Goal: Information Seeking & Learning: Learn about a topic

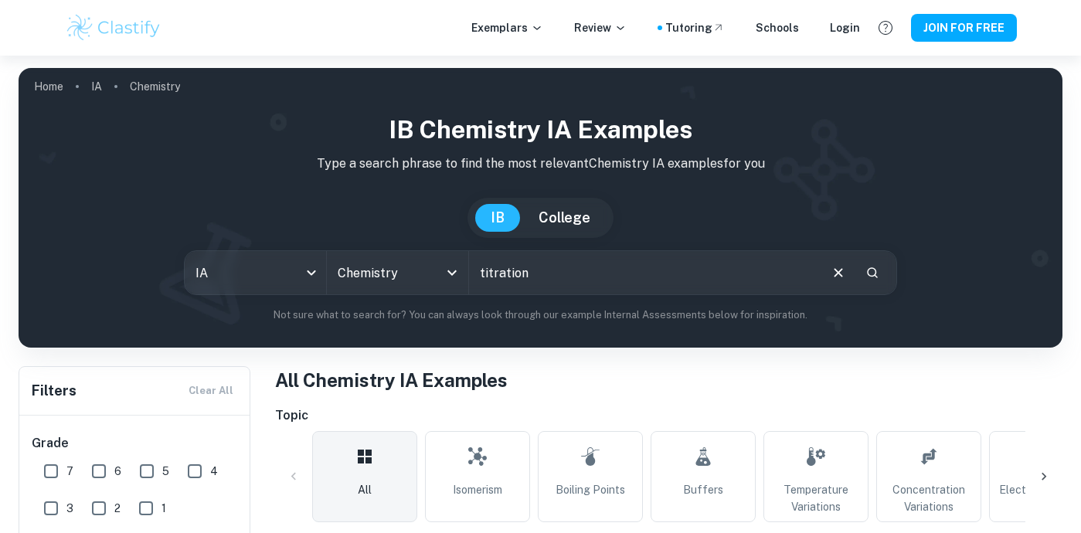
type input "titration"
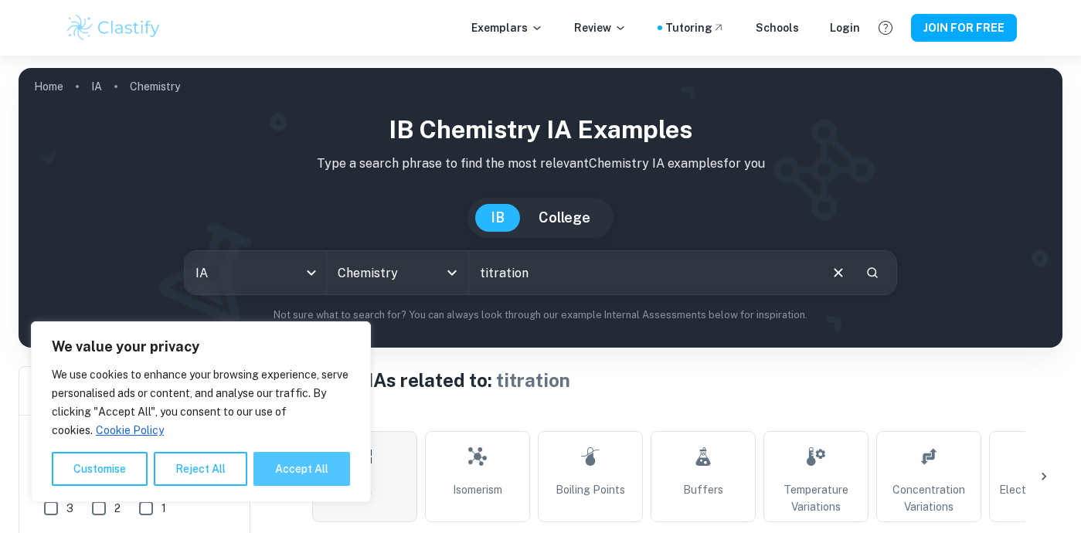
click at [290, 457] on button "Accept All" at bounding box center [302, 469] width 97 height 34
checkbox input "true"
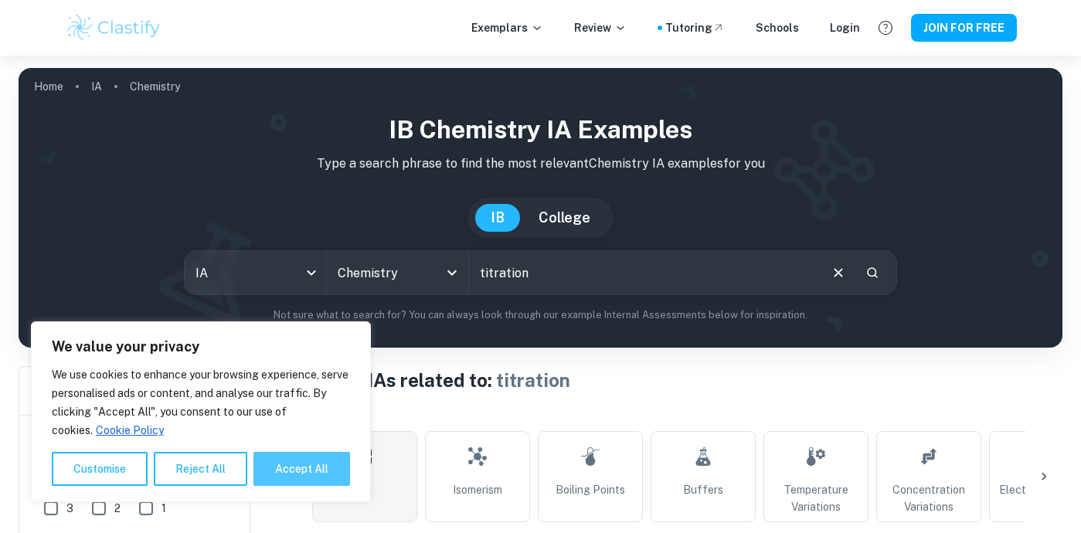
checkbox input "true"
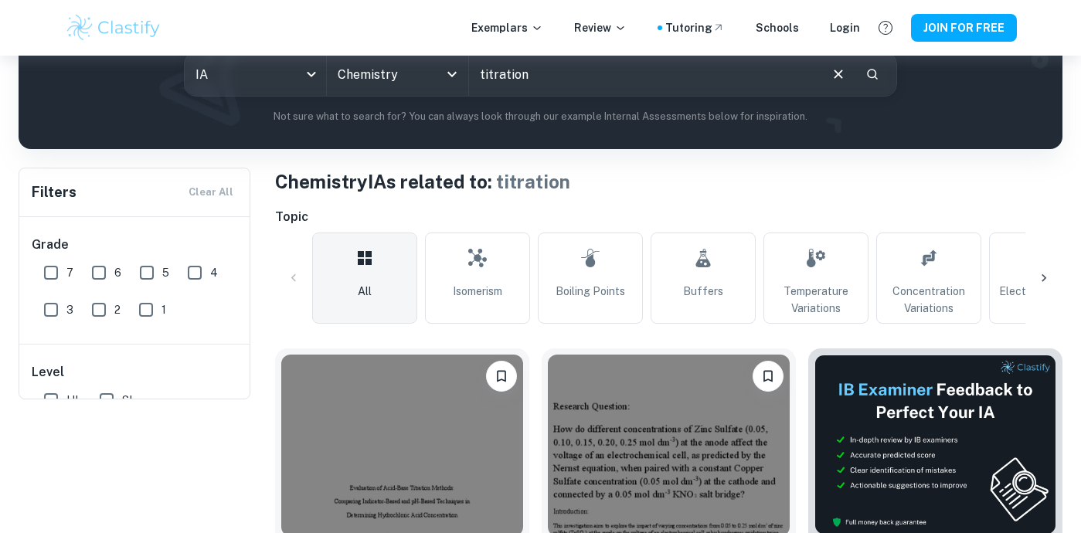
scroll to position [46, 0]
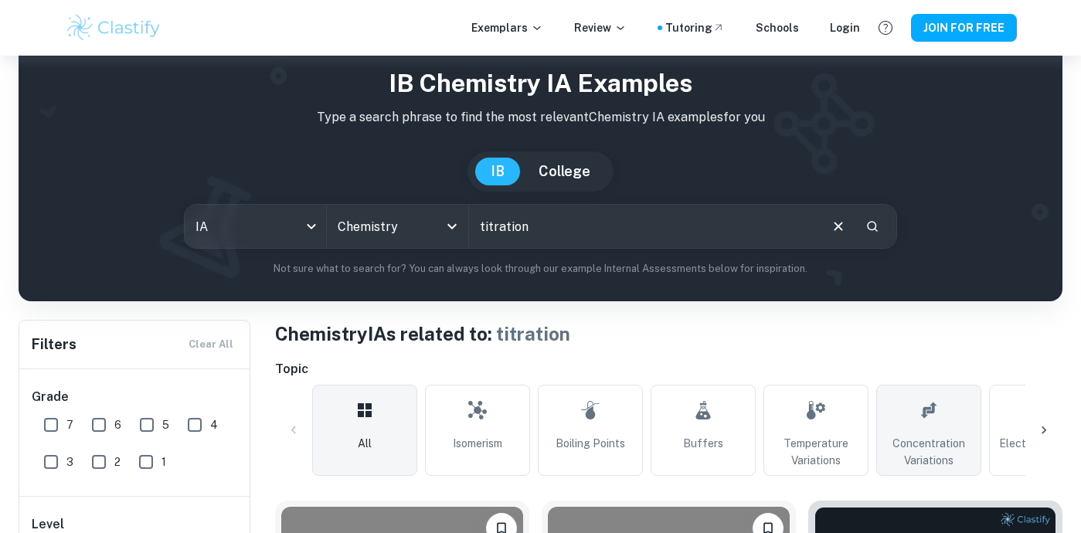
click at [933, 465] on span "Concentration Variations" at bounding box center [929, 452] width 91 height 34
type input "Concentration Variations"
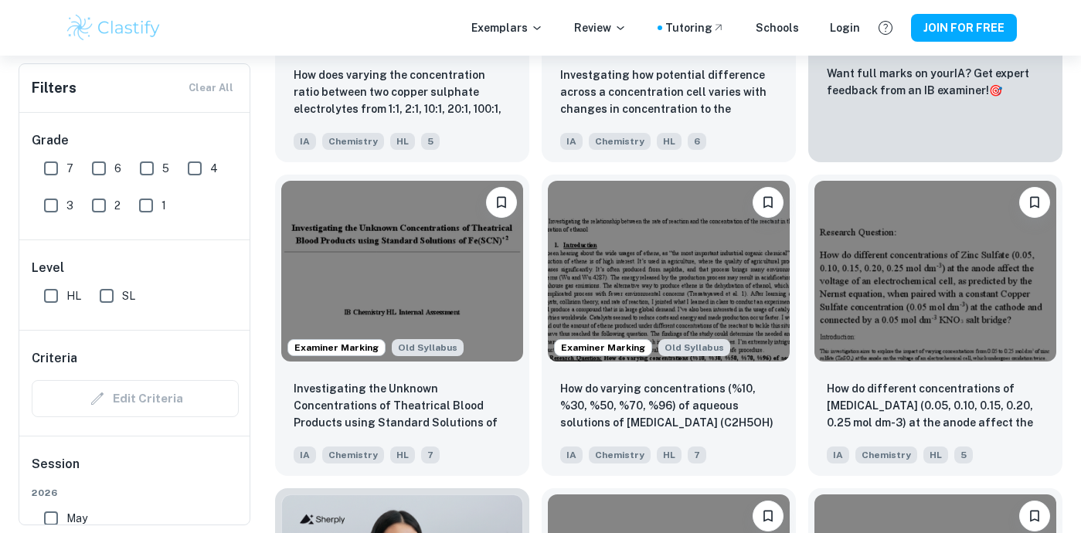
scroll to position [692, 0]
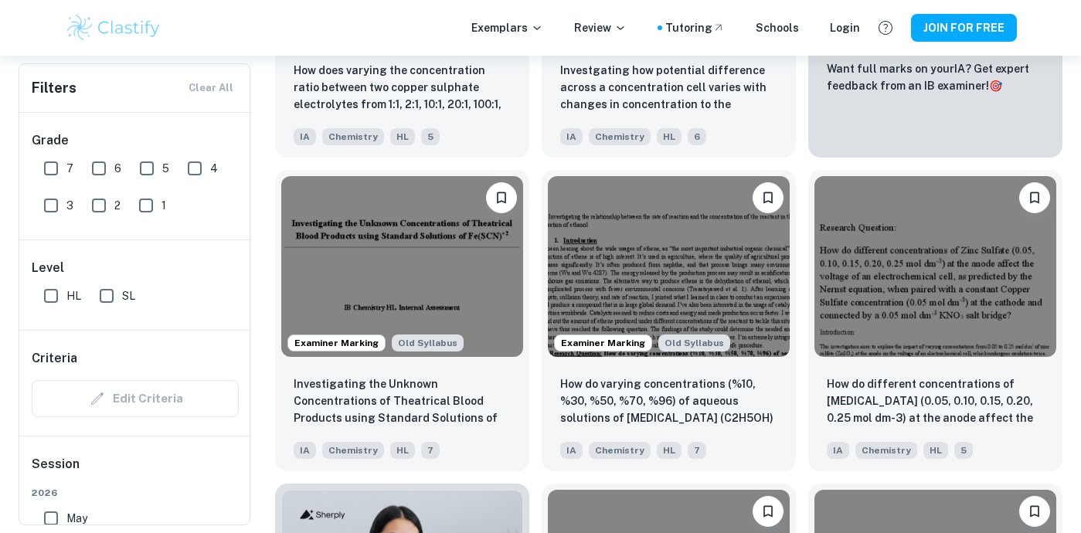
click at [53, 164] on input "7" at bounding box center [51, 168] width 31 height 31
checkbox input "true"
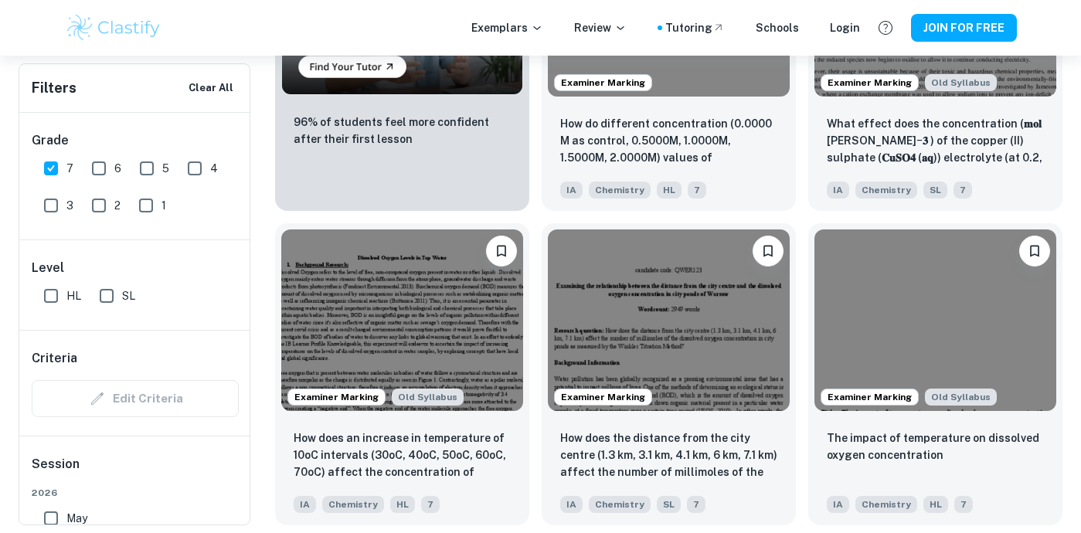
scroll to position [1305, 0]
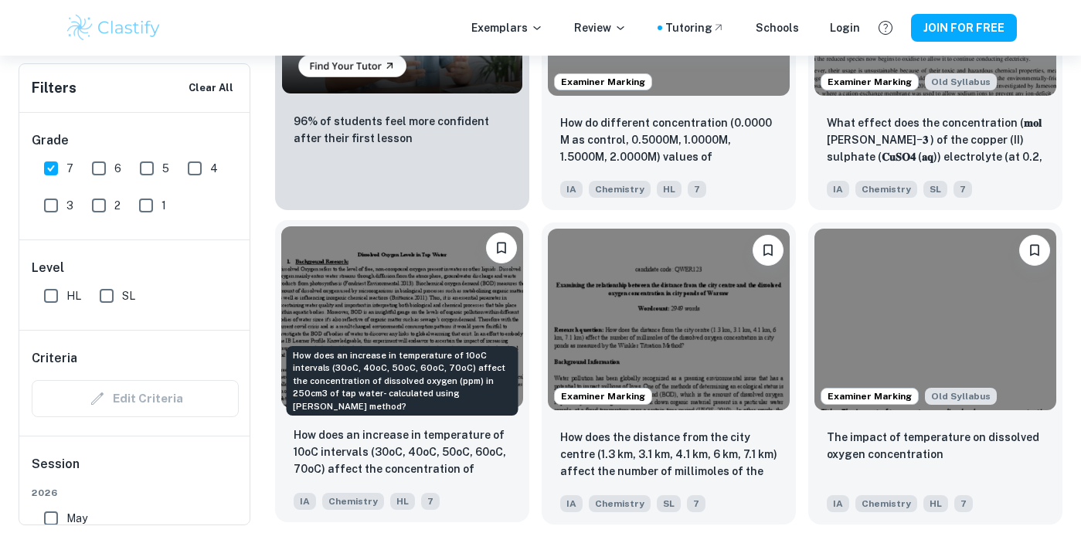
click at [414, 456] on p "How does an increase in temperature of 10oC intervals (30oC, 40oC, 50oC, 60oC, …" at bounding box center [402, 453] width 217 height 53
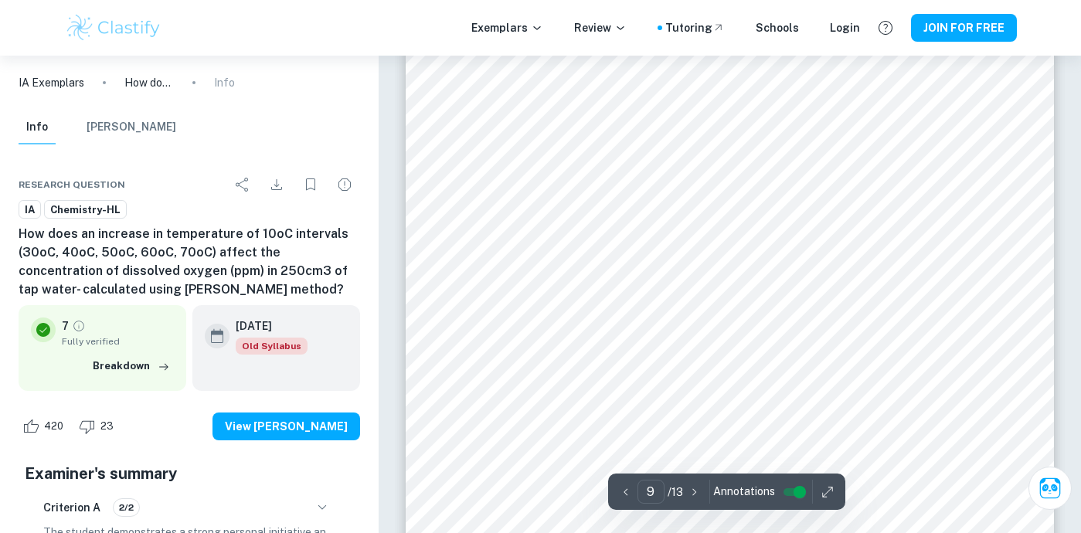
scroll to position [7369, 0]
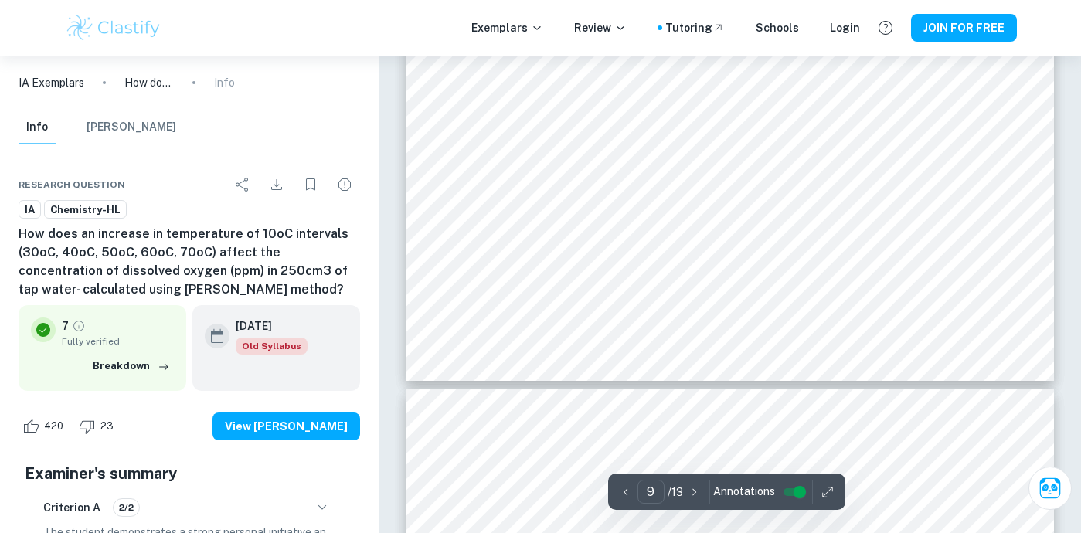
type input "10"
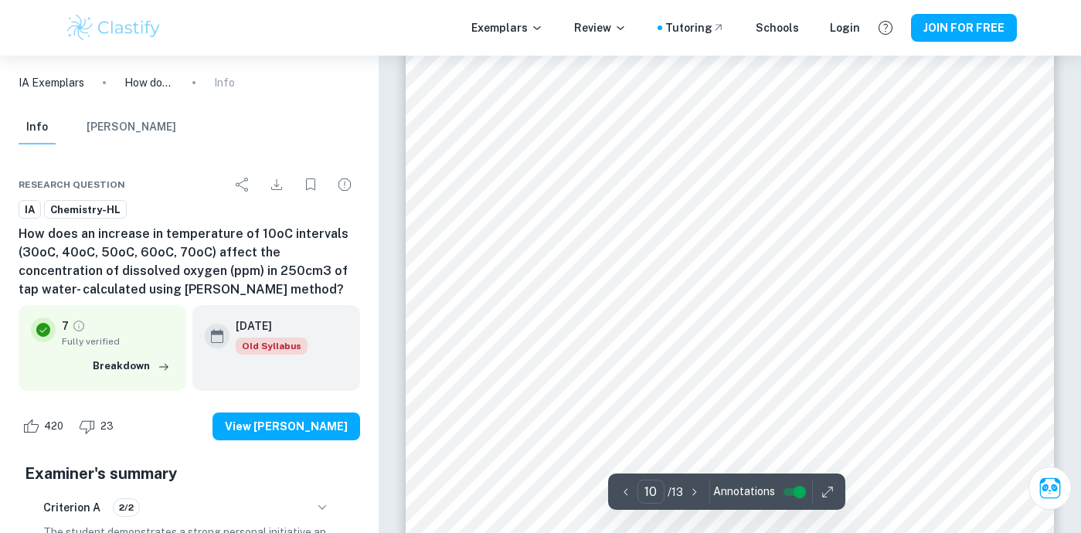
scroll to position [8039, 0]
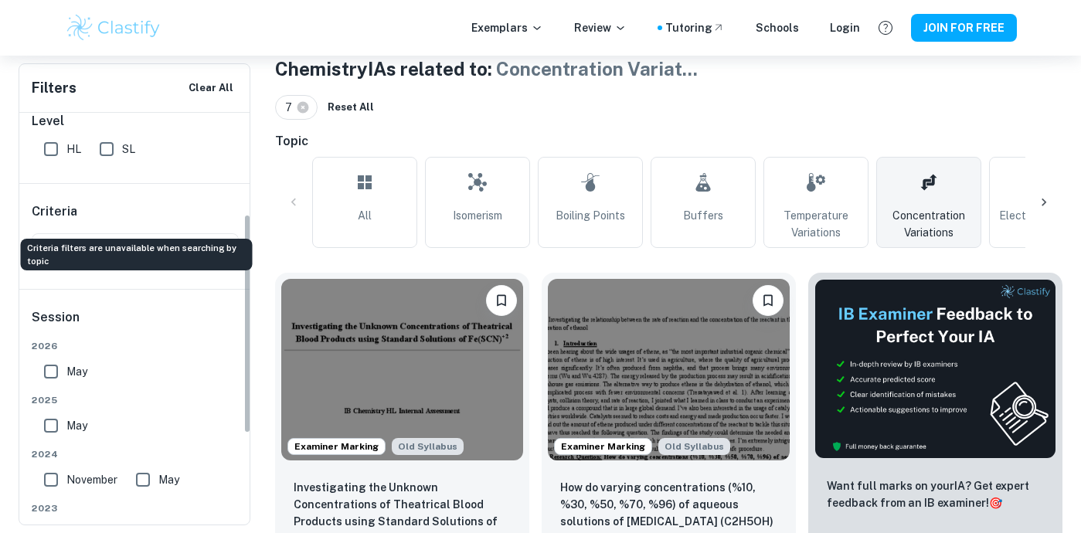
scroll to position [193, 0]
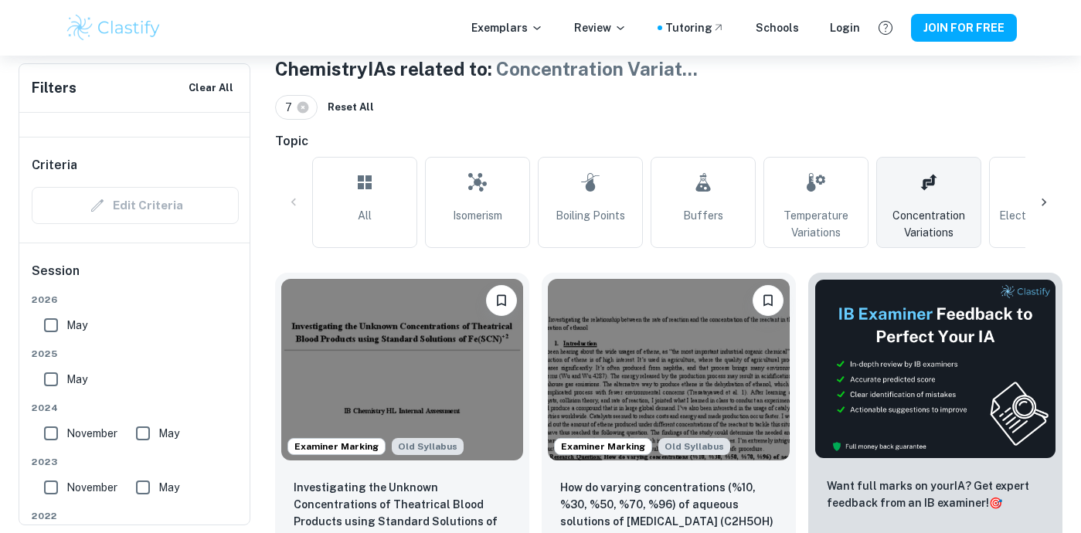
click at [49, 383] on input "May" at bounding box center [51, 379] width 31 height 31
checkbox input "true"
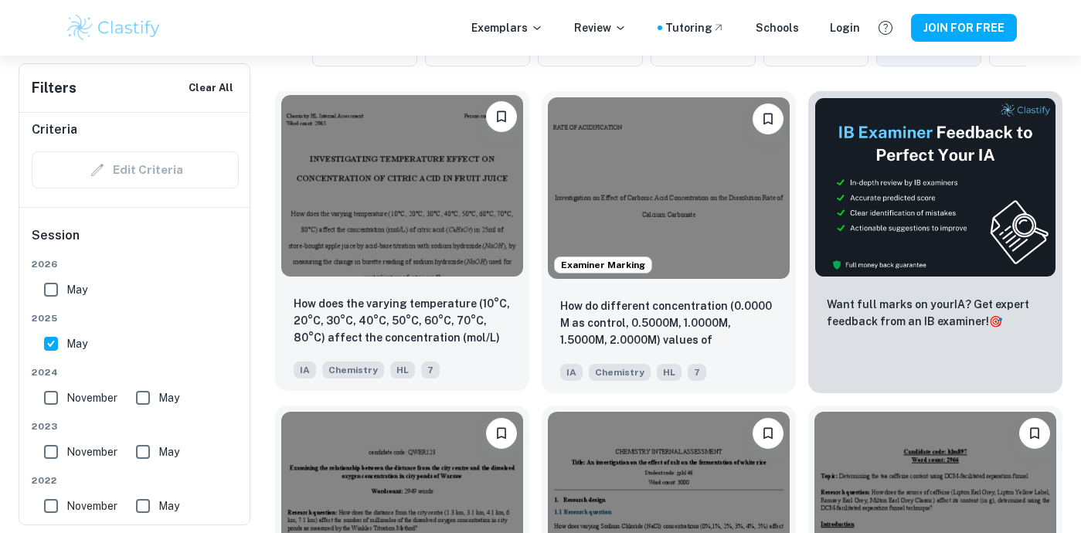
scroll to position [494, 0]
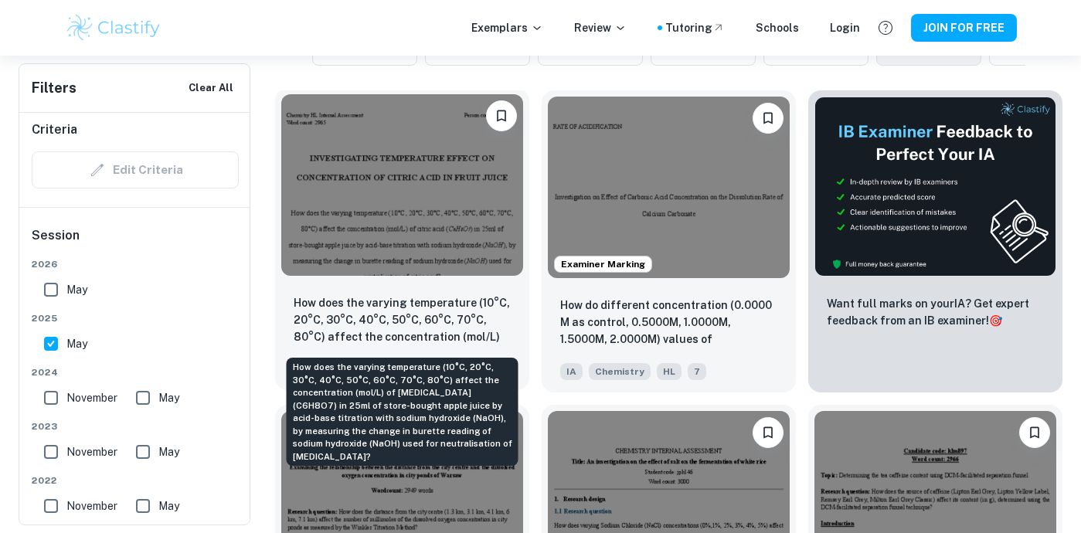
click at [346, 318] on p "How does the varying temperature (10°C, 20°C, 30°C, 40°C, 50°C, 60°C, 70°C, 80°…" at bounding box center [402, 321] width 217 height 53
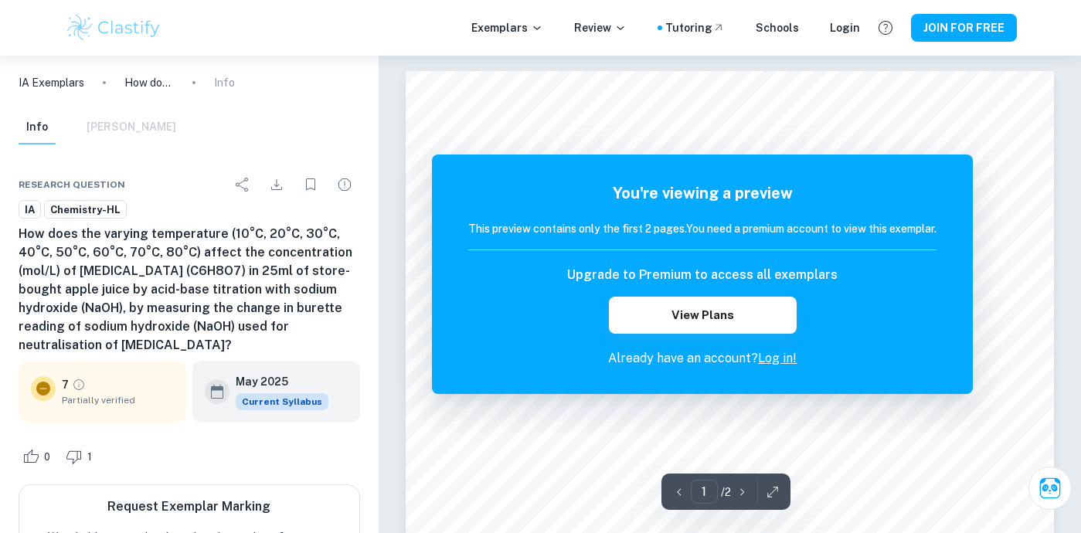
click at [777, 364] on link "Log in!" at bounding box center [777, 358] width 39 height 15
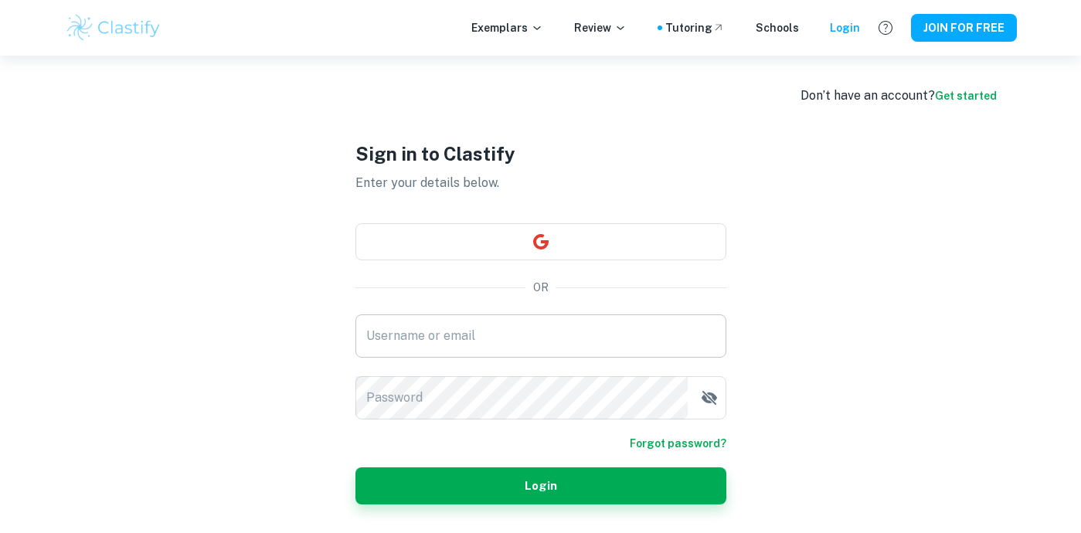
click at [499, 336] on input "Username or email" at bounding box center [541, 336] width 371 height 43
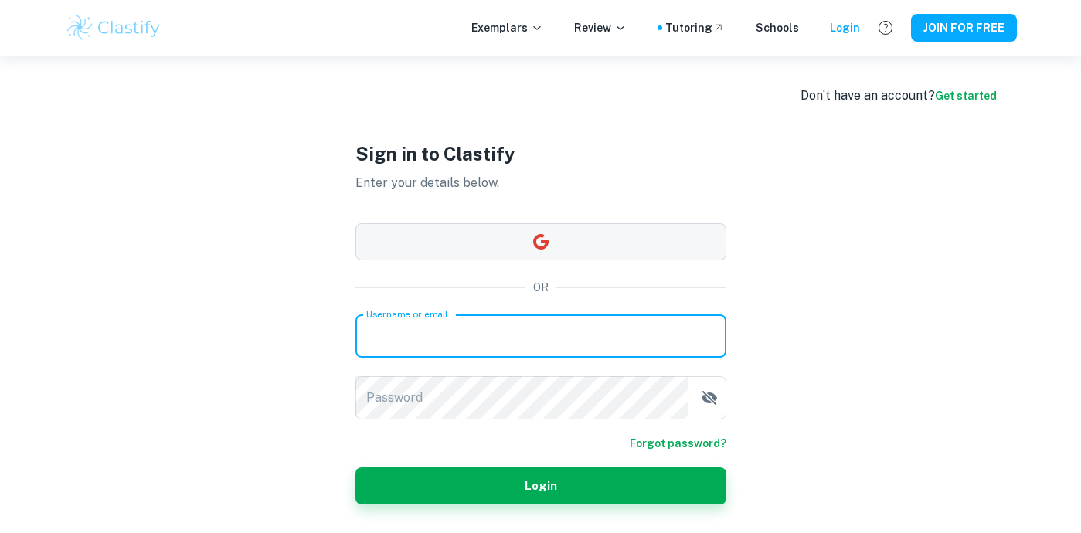
click at [531, 241] on button "button" at bounding box center [541, 241] width 371 height 37
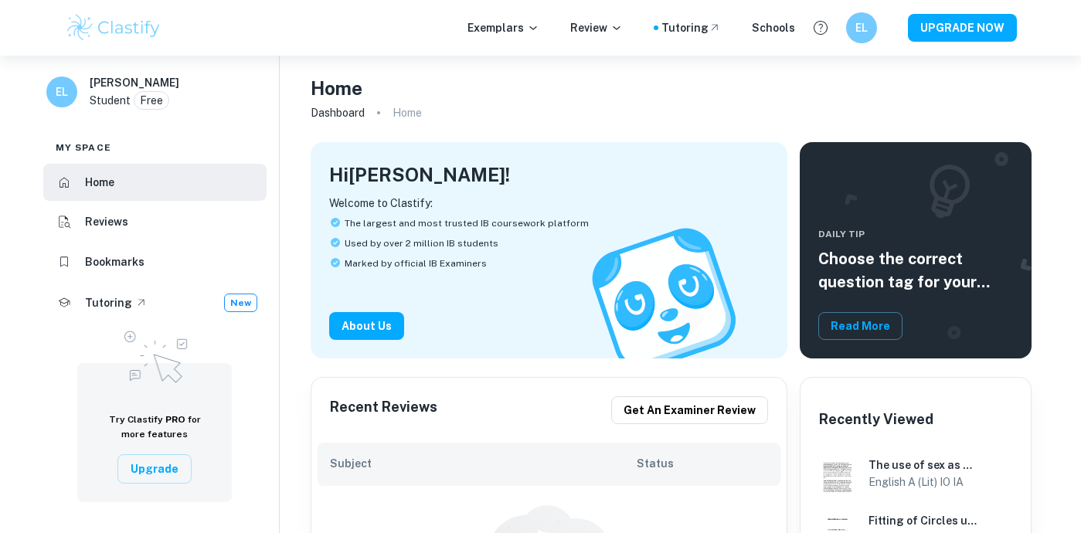
click at [212, 29] on div "Exemplars Review Tutoring Schools EL UPGRADE NOW" at bounding box center [540, 27] width 989 height 31
click at [540, 29] on icon at bounding box center [533, 28] width 12 height 12
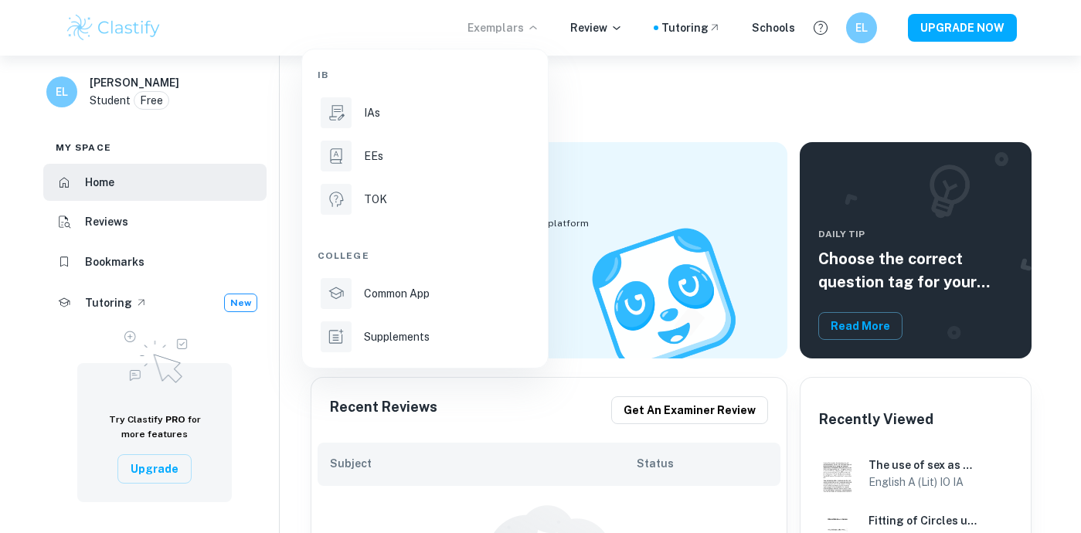
click at [420, 114] on div "IAs" at bounding box center [446, 112] width 165 height 17
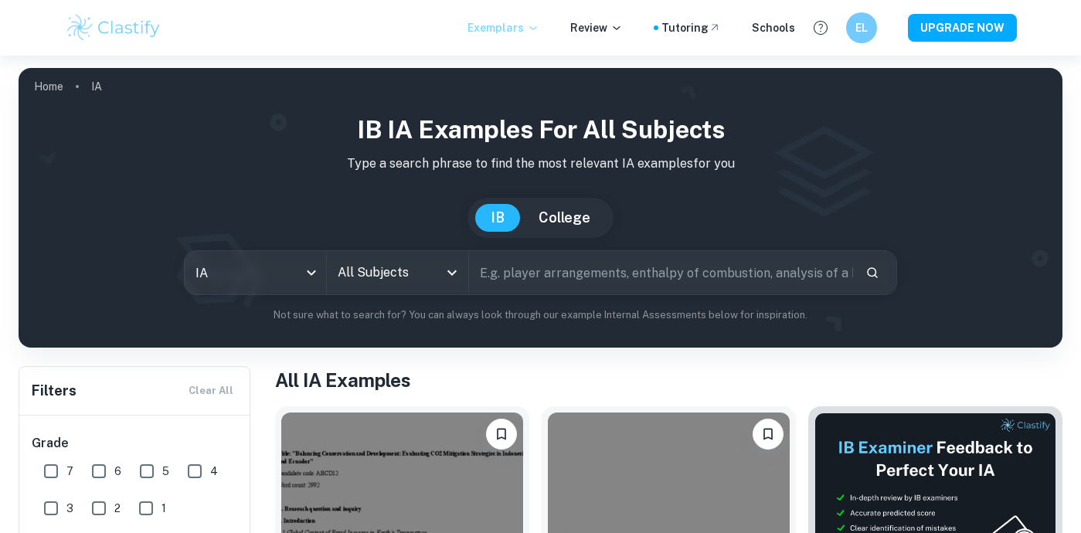
click at [409, 278] on input "All Subjects" at bounding box center [386, 272] width 104 height 29
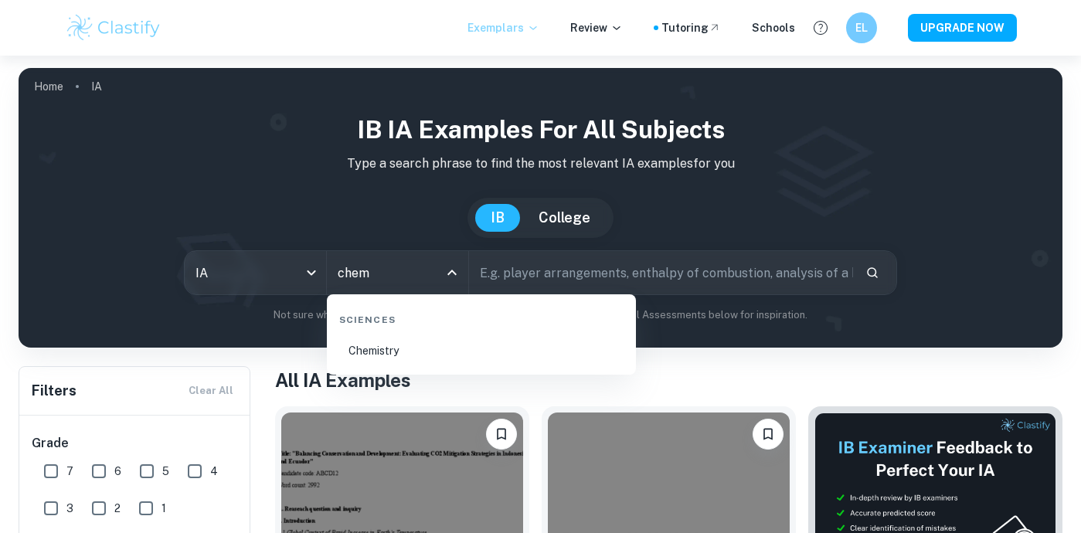
click at [424, 343] on li "Chemistry" at bounding box center [481, 351] width 297 height 36
type input "Chemistry"
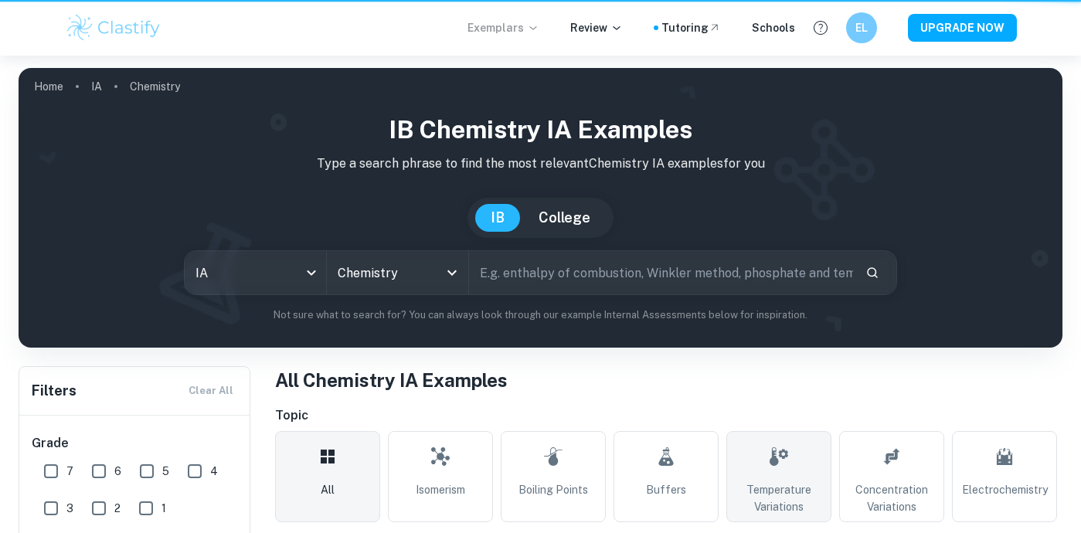
click at [832, 431] on link "Temperature Variations" at bounding box center [779, 476] width 105 height 91
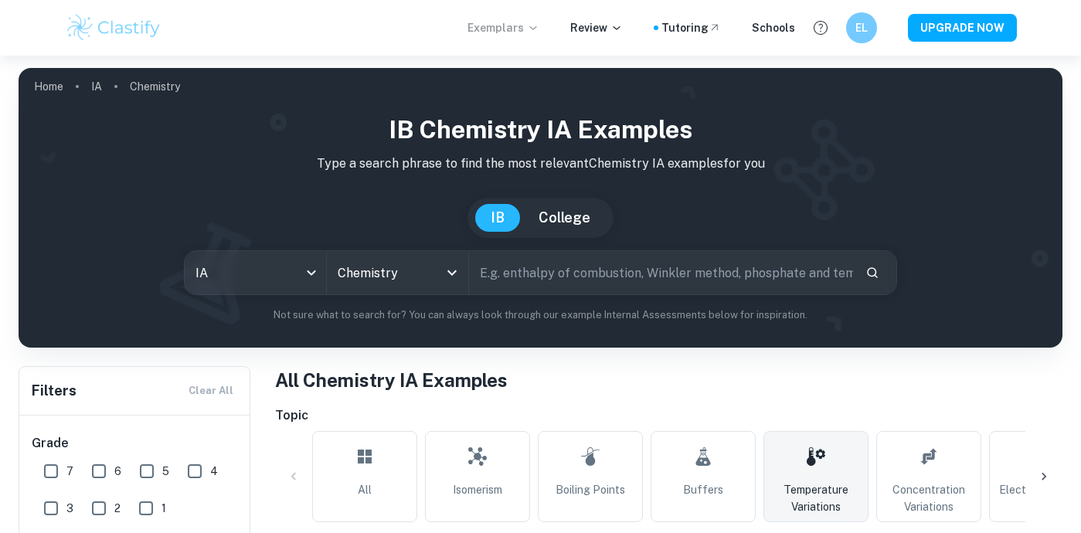
scroll to position [148, 0]
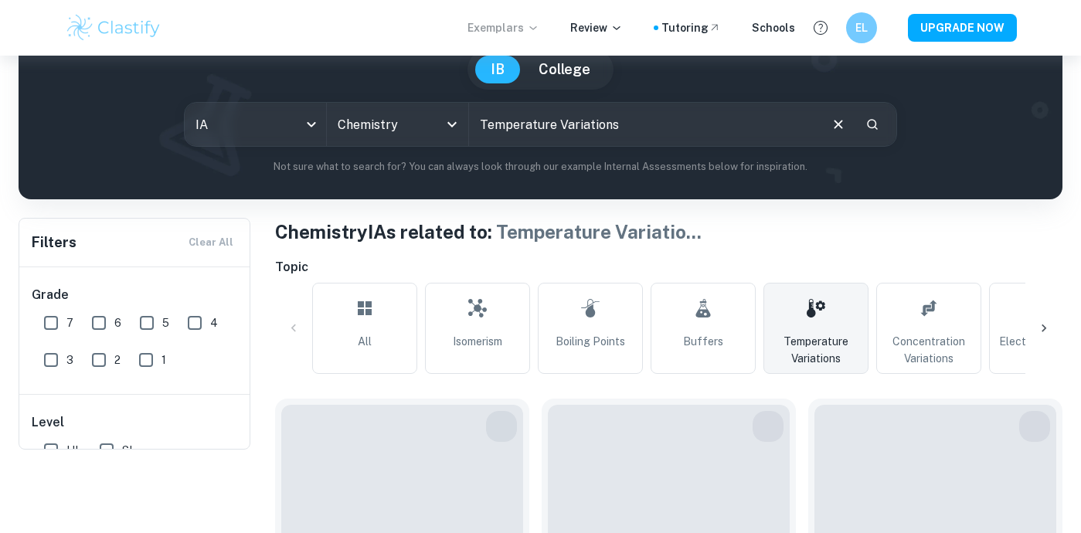
click at [942, 199] on div "IB Chemistry IA examples Type a search phrase to find the most relevant Chemist…" at bounding box center [541, 75] width 1044 height 249
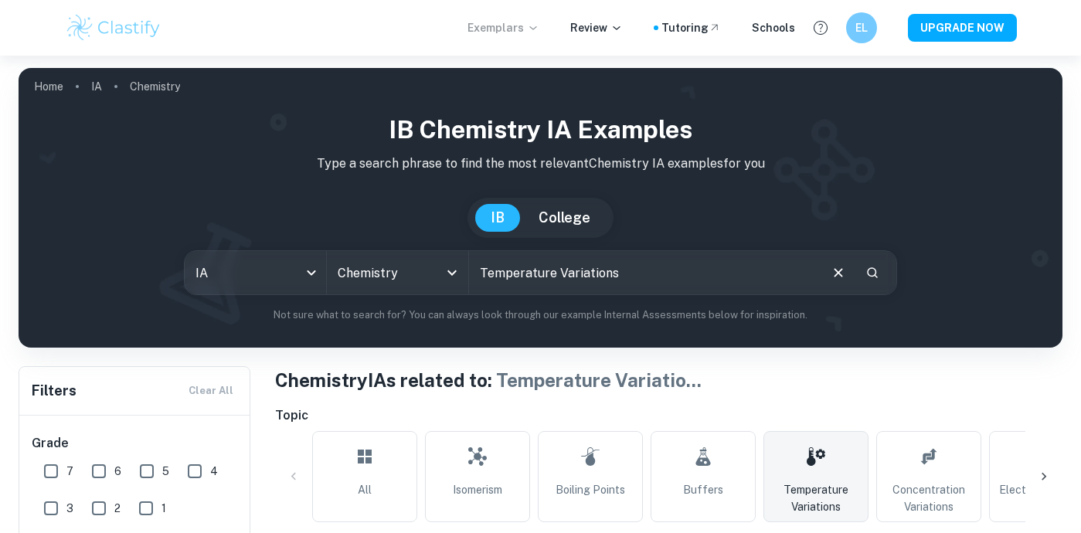
scroll to position [158, 0]
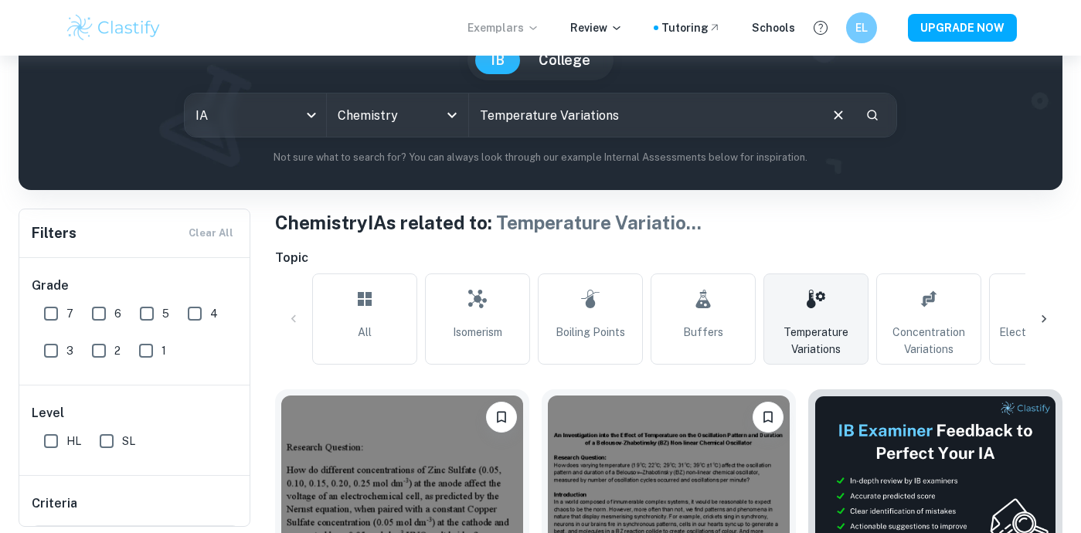
click at [925, 335] on span "Concentration Variations" at bounding box center [929, 341] width 91 height 34
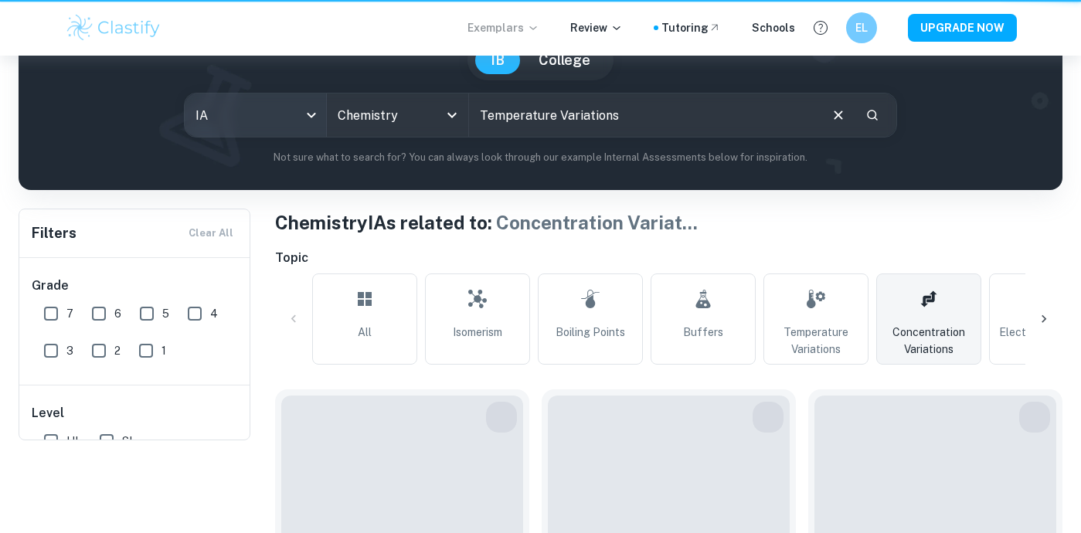
type input "Concentration Variations"
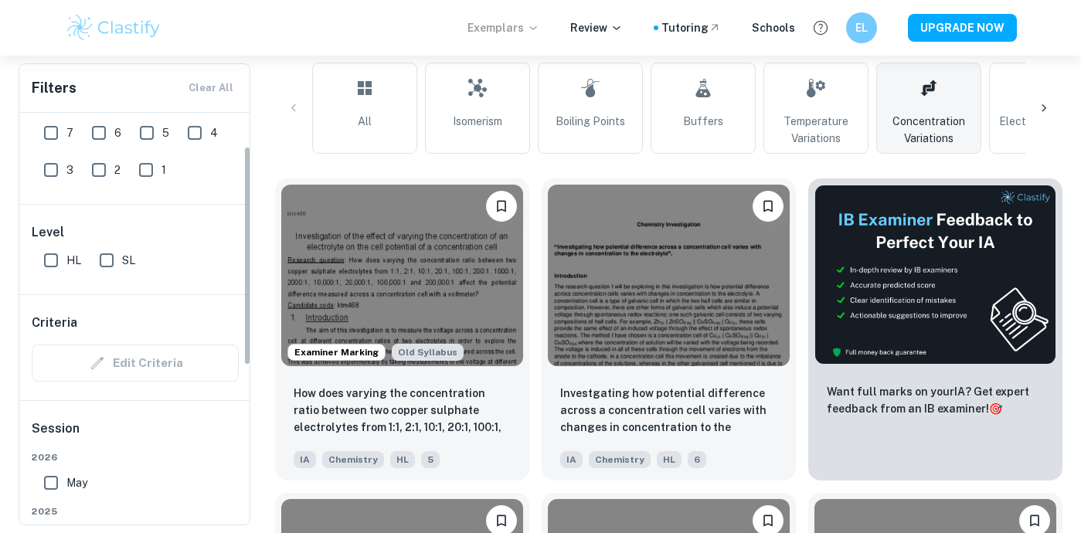
scroll to position [101, 0]
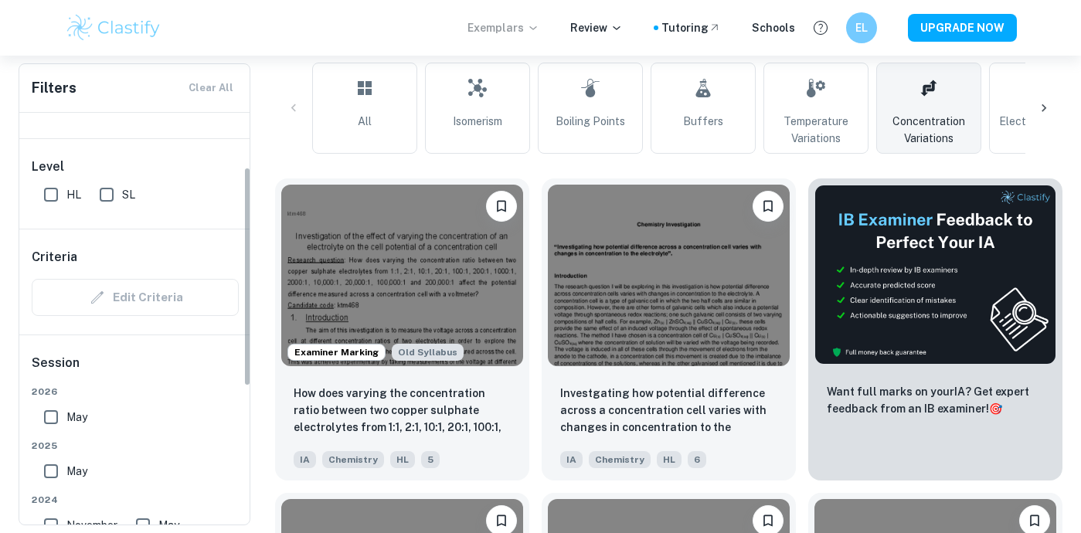
click at [54, 475] on input "May" at bounding box center [51, 471] width 31 height 31
checkbox input "true"
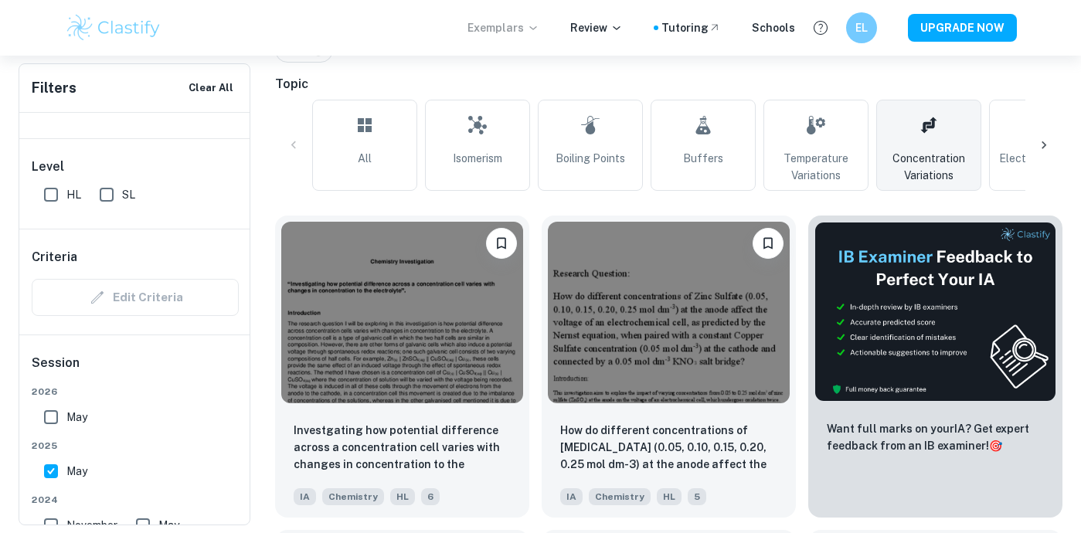
scroll to position [0, 0]
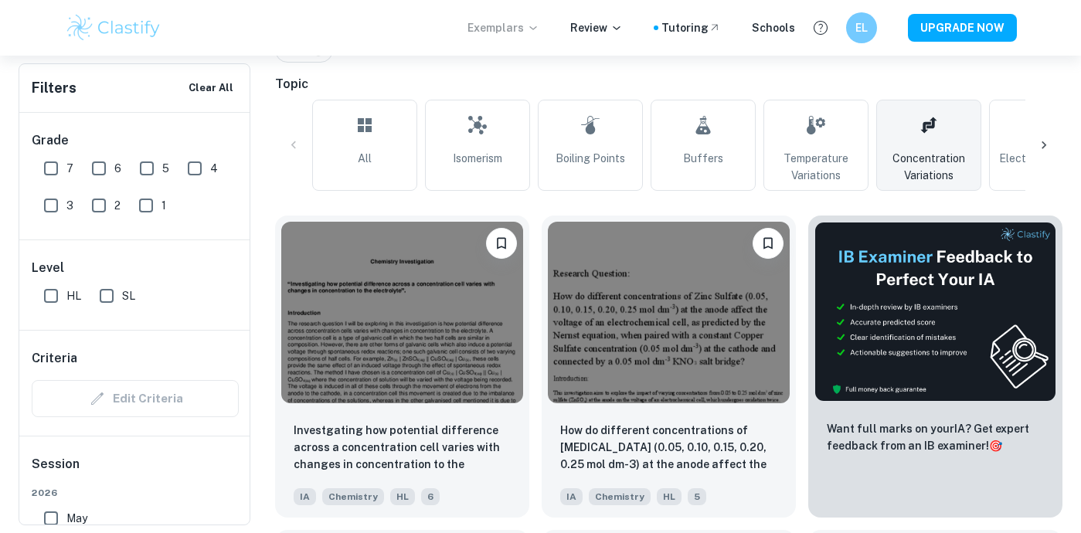
click at [55, 170] on input "7" at bounding box center [51, 168] width 31 height 31
checkbox input "true"
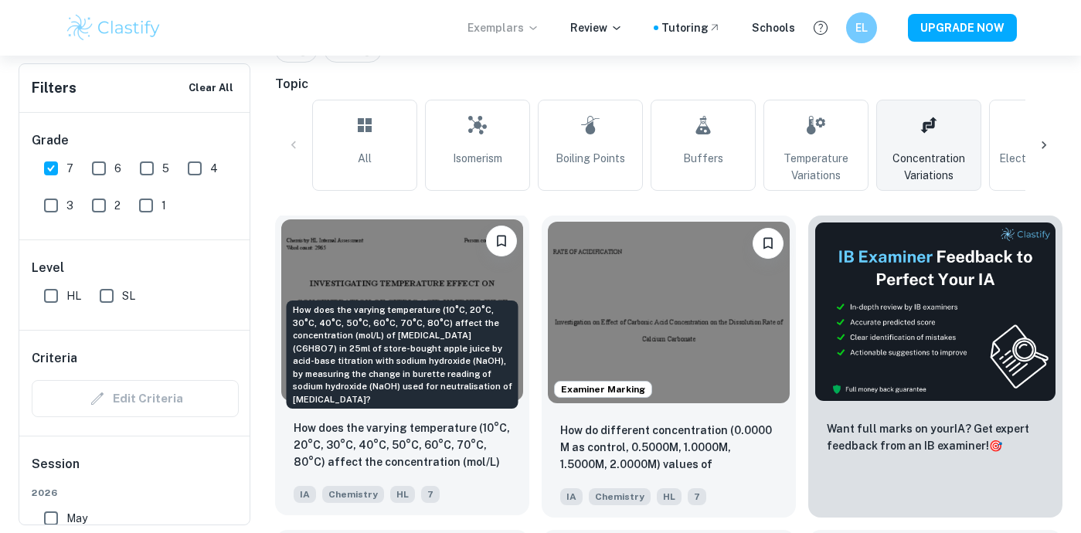
click at [438, 465] on p "How does the varying temperature (10°C, 20°C, 30°C, 40°C, 50°C, 60°C, 70°C, 80°…" at bounding box center [402, 446] width 217 height 53
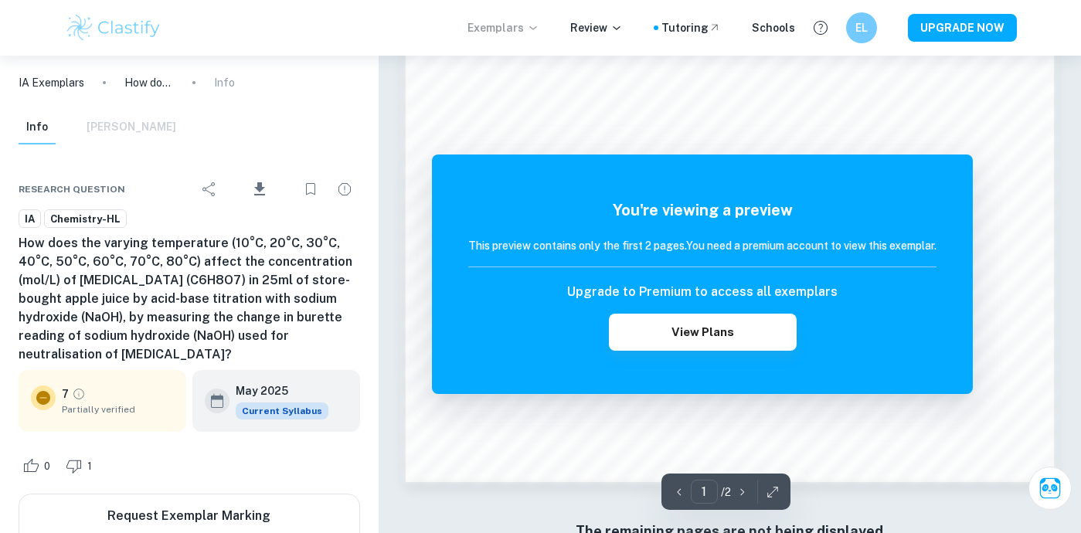
scroll to position [1306, 0]
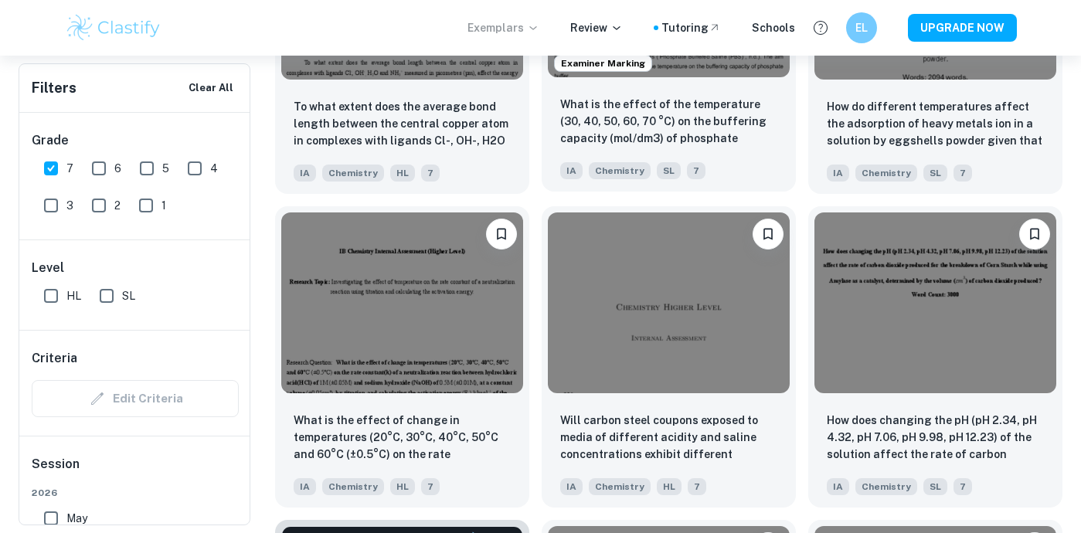
scroll to position [1937, 0]
